Goal: Use online tool/utility: Utilize a website feature to perform a specific function

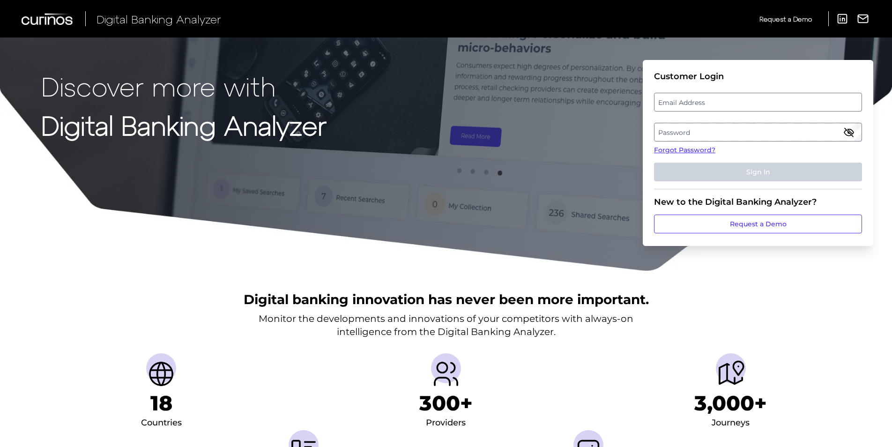
click at [675, 101] on label "Email Address" at bounding box center [758, 102] width 207 height 17
click at [675, 101] on input "email" at bounding box center [758, 102] width 208 height 19
type input "[PERSON_NAME][EMAIL_ADDRESS][PERSON_NAME][DOMAIN_NAME]"
click at [667, 127] on label "Password" at bounding box center [758, 132] width 207 height 17
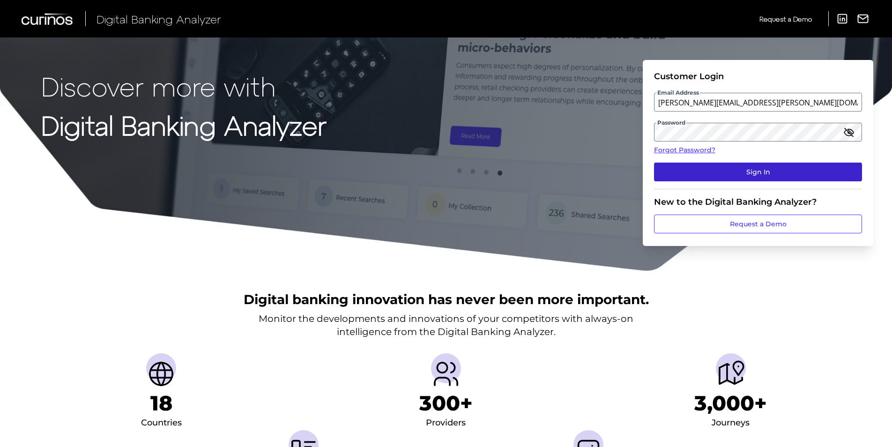
click at [738, 171] on button "Sign In" at bounding box center [758, 172] width 208 height 19
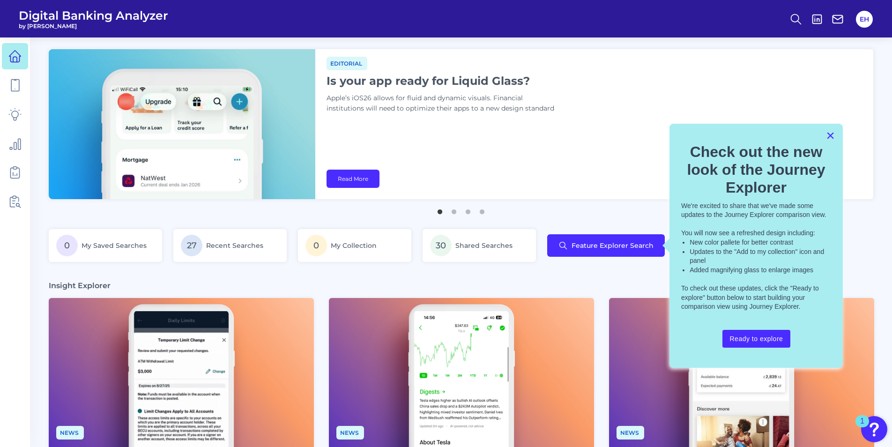
click at [830, 137] on button "×" at bounding box center [830, 135] width 9 height 15
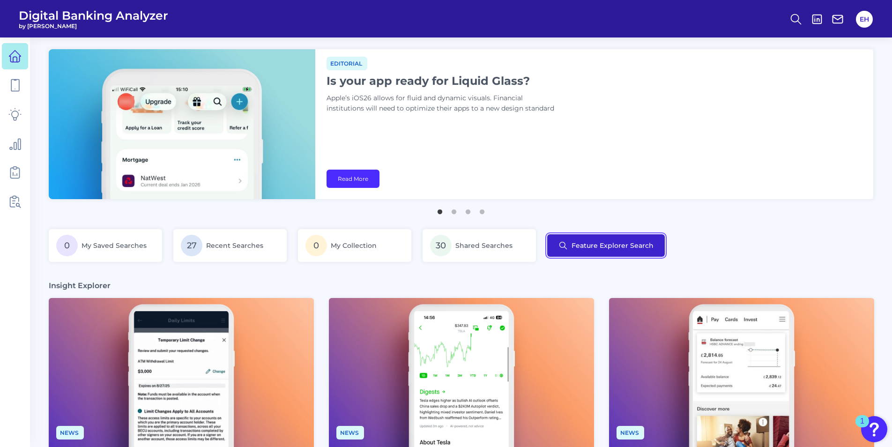
click at [593, 249] on button "Feature Explorer Search" at bounding box center [606, 245] width 118 height 22
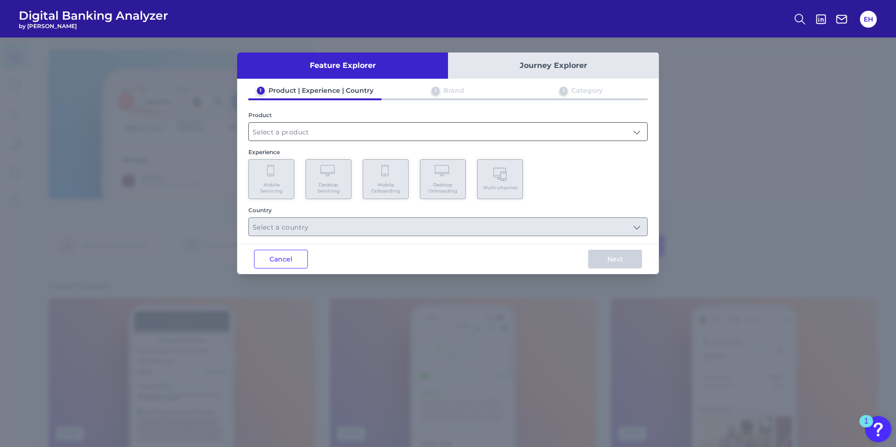
click at [563, 129] on input "text" at bounding box center [448, 132] width 398 height 18
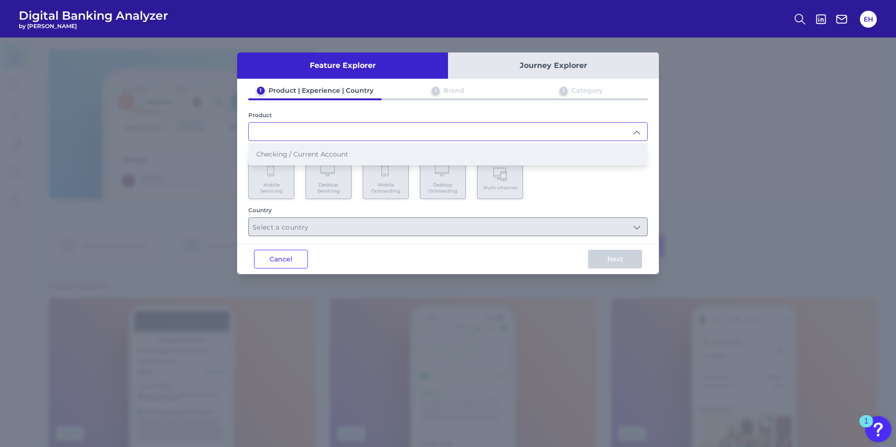
click at [387, 161] on li "Checking / Current Account" at bounding box center [448, 154] width 398 height 22
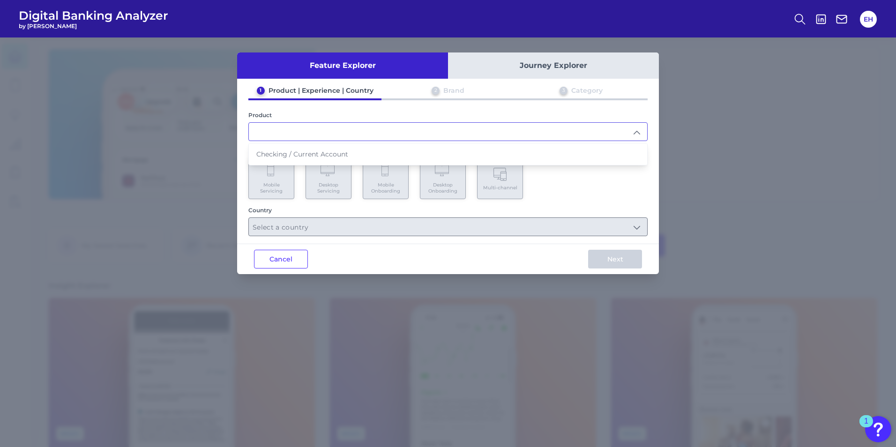
type input "Checking / Current Account"
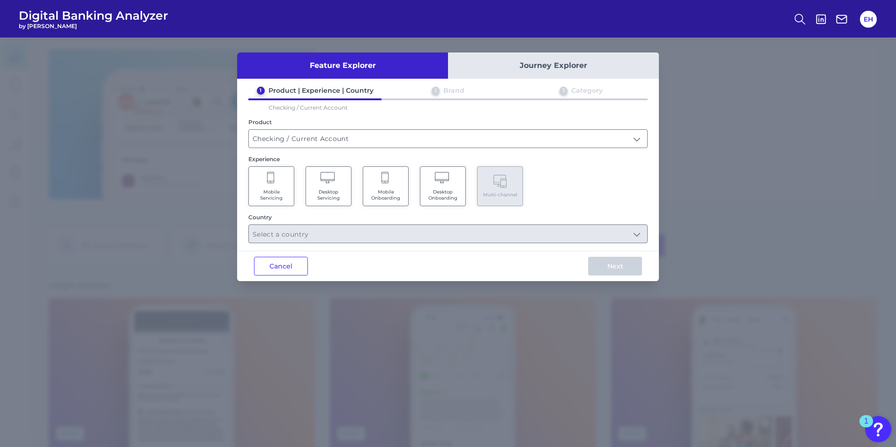
click at [426, 189] on span "Desktop Onboarding" at bounding box center [443, 195] width 36 height 12
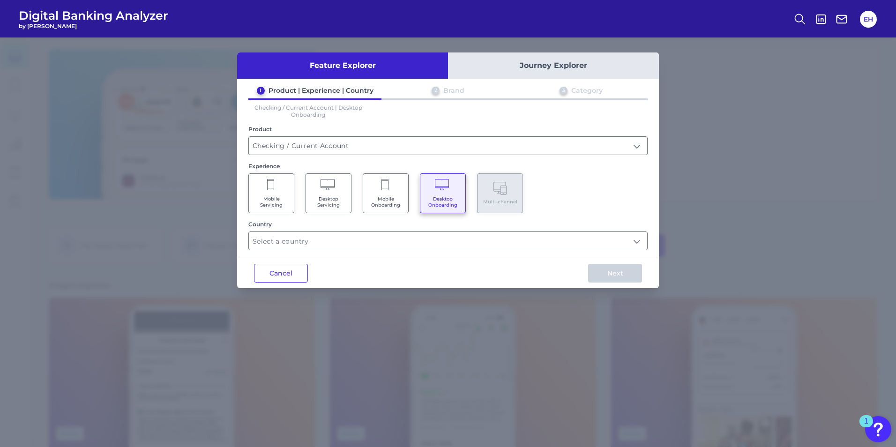
type input "Select all Countries"
click at [542, 241] on input "Select all Countries" at bounding box center [448, 241] width 398 height 18
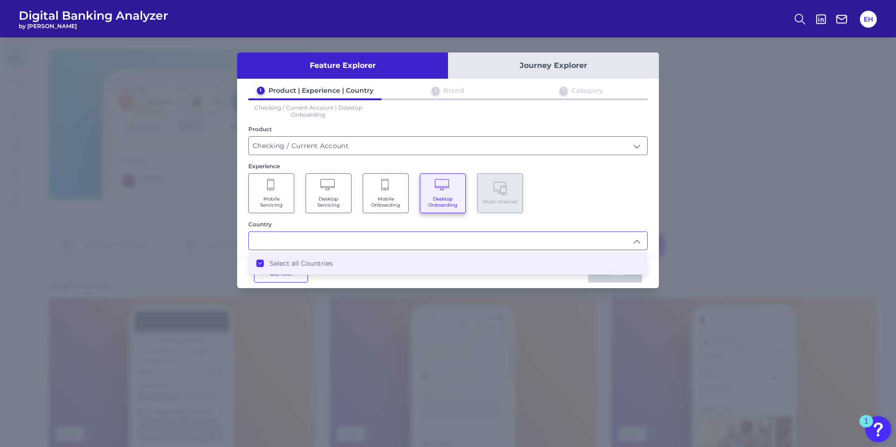
click at [573, 224] on div "Country" at bounding box center [447, 224] width 399 height 7
type input "Select all Countries"
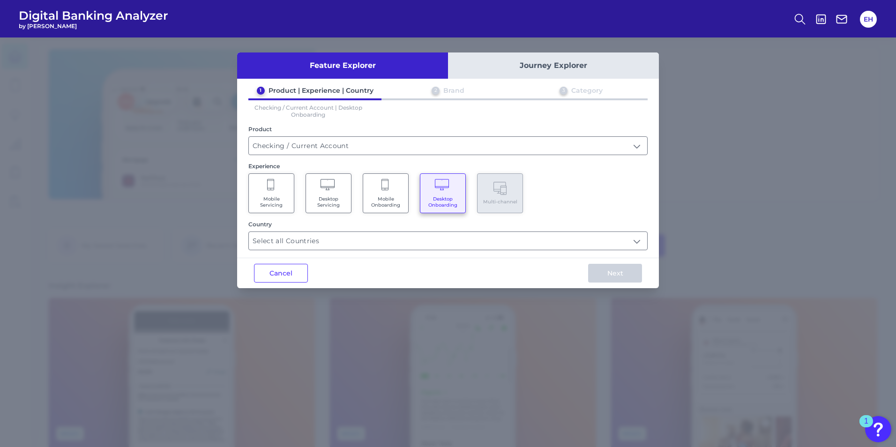
click at [377, 200] on span "Mobile Onboarding" at bounding box center [386, 202] width 36 height 12
click at [580, 188] on div "Mobile Servicing Desktop Servicing Mobile Onboarding Desktop Onboarding Multi-c…" at bounding box center [447, 193] width 399 height 40
drag, startPoint x: 546, startPoint y: 223, endPoint x: 535, endPoint y: 241, distance: 21.5
click at [545, 223] on div "Country" at bounding box center [447, 224] width 399 height 7
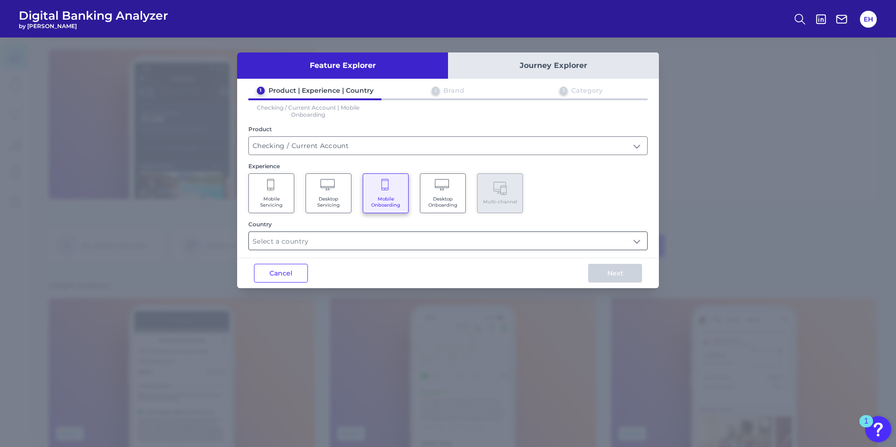
click at [535, 241] on input "text" at bounding box center [448, 241] width 398 height 18
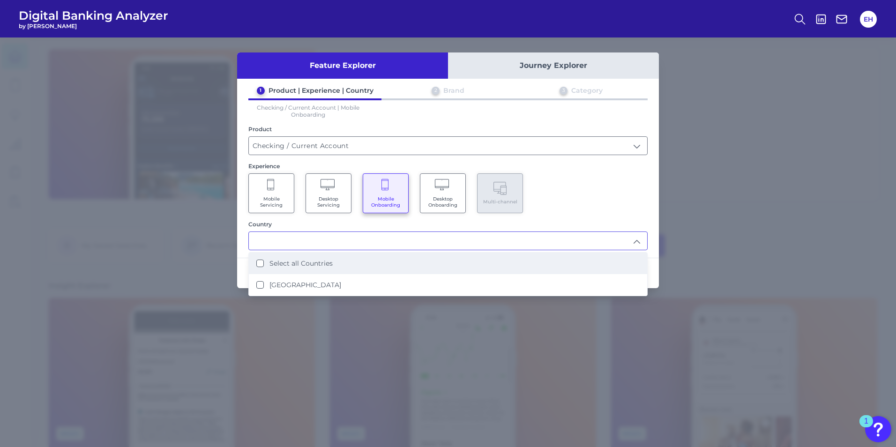
click at [425, 264] on li "Select all Countries" at bounding box center [448, 264] width 398 height 22
type input "Select all Countries"
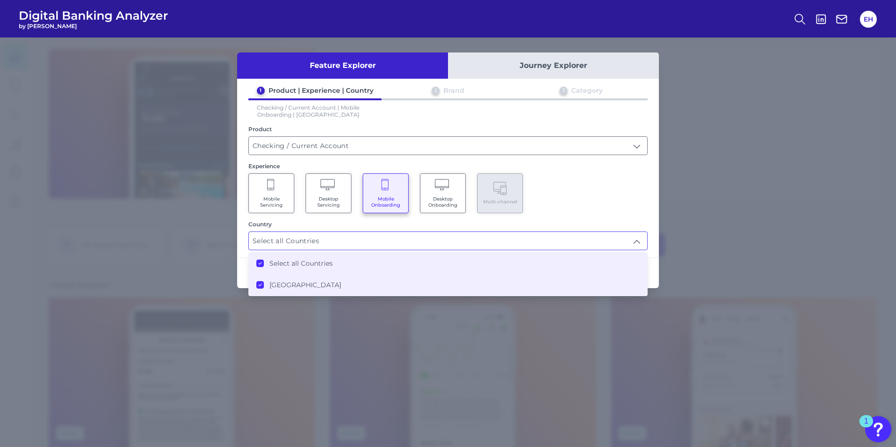
click at [610, 228] on div "Country Select all Countries Select all Countries Select all Countries [GEOGRAP…" at bounding box center [447, 236] width 399 height 30
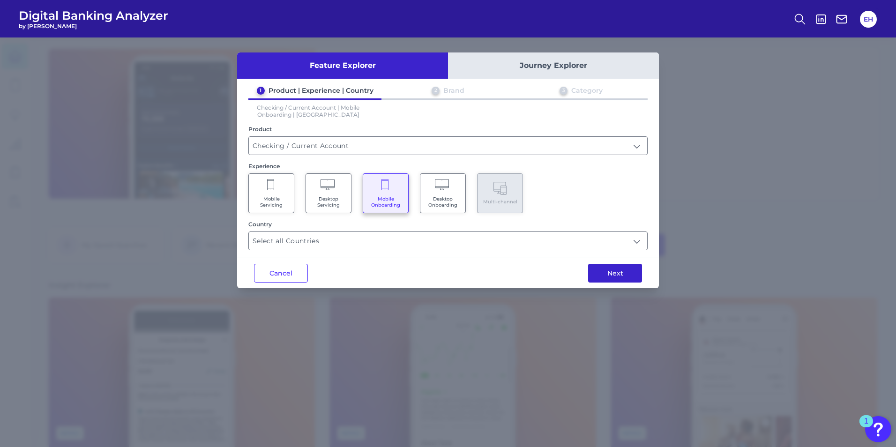
click at [618, 269] on button "Next" at bounding box center [615, 273] width 54 height 19
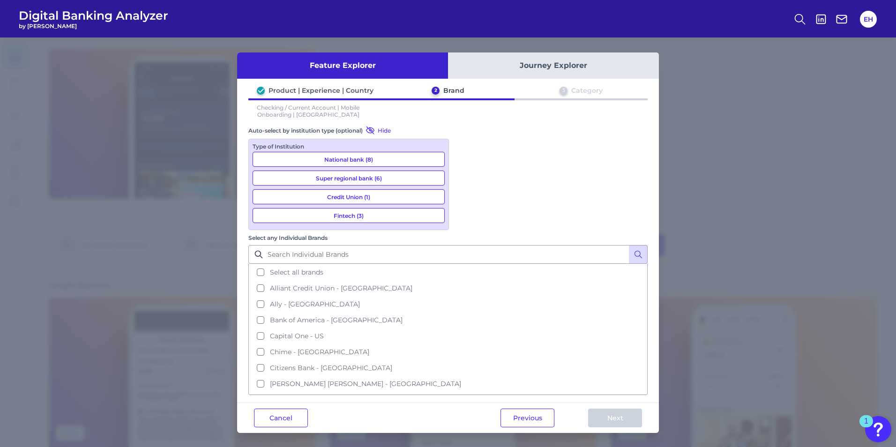
drag, startPoint x: 330, startPoint y: 160, endPoint x: 328, endPoint y: 171, distance: 11.0
click at [329, 160] on button "National bank (8)" at bounding box center [349, 159] width 192 height 15
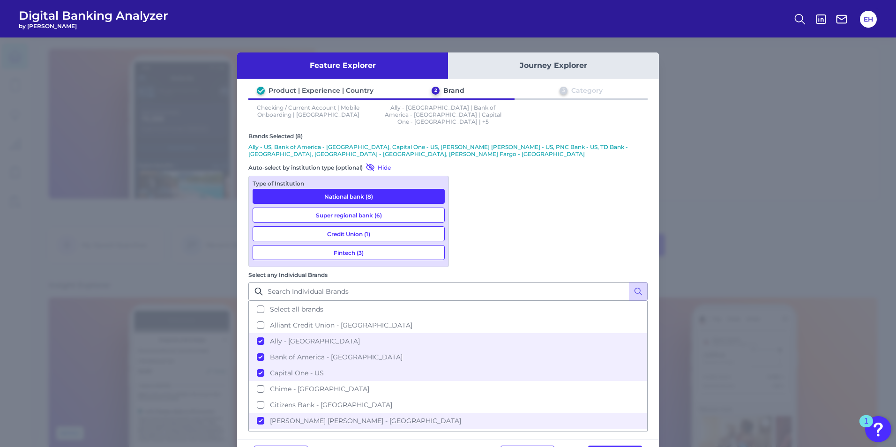
click at [328, 180] on div "Type of Institution" at bounding box center [349, 183] width 192 height 7
click at [330, 208] on button "Super regional bank (6)" at bounding box center [349, 215] width 192 height 15
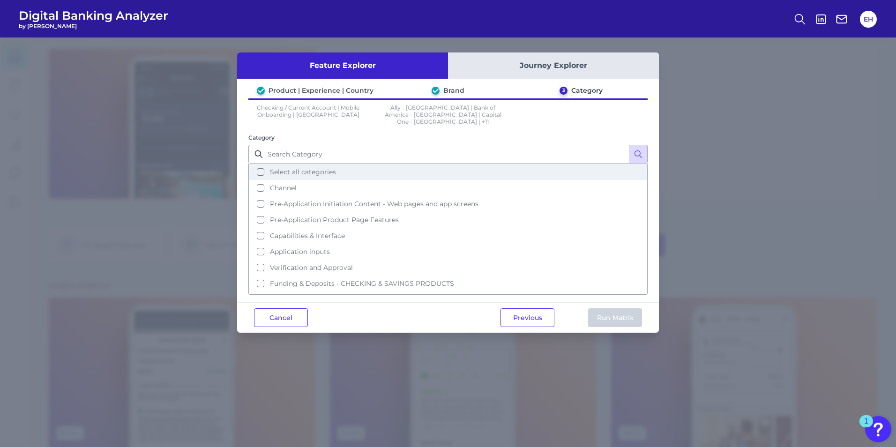
click at [263, 164] on button "Select all categories" at bounding box center [447, 172] width 397 height 16
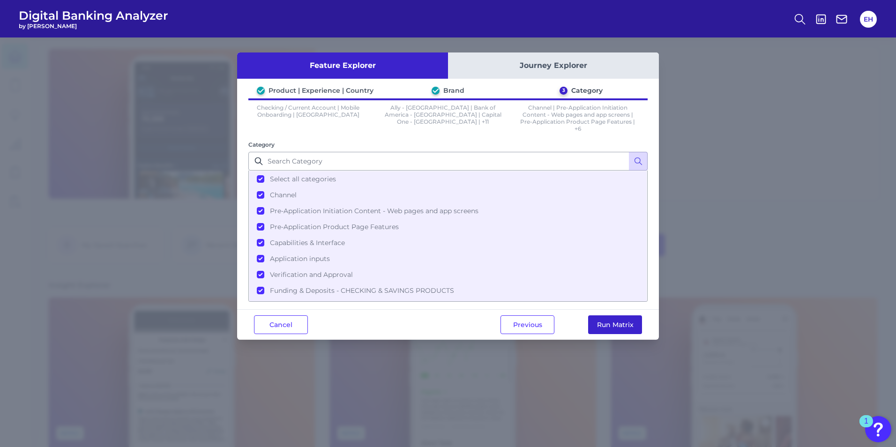
click at [612, 326] on button "Run Matrix" at bounding box center [615, 324] width 54 height 19
